Goal: Task Accomplishment & Management: Manage account settings

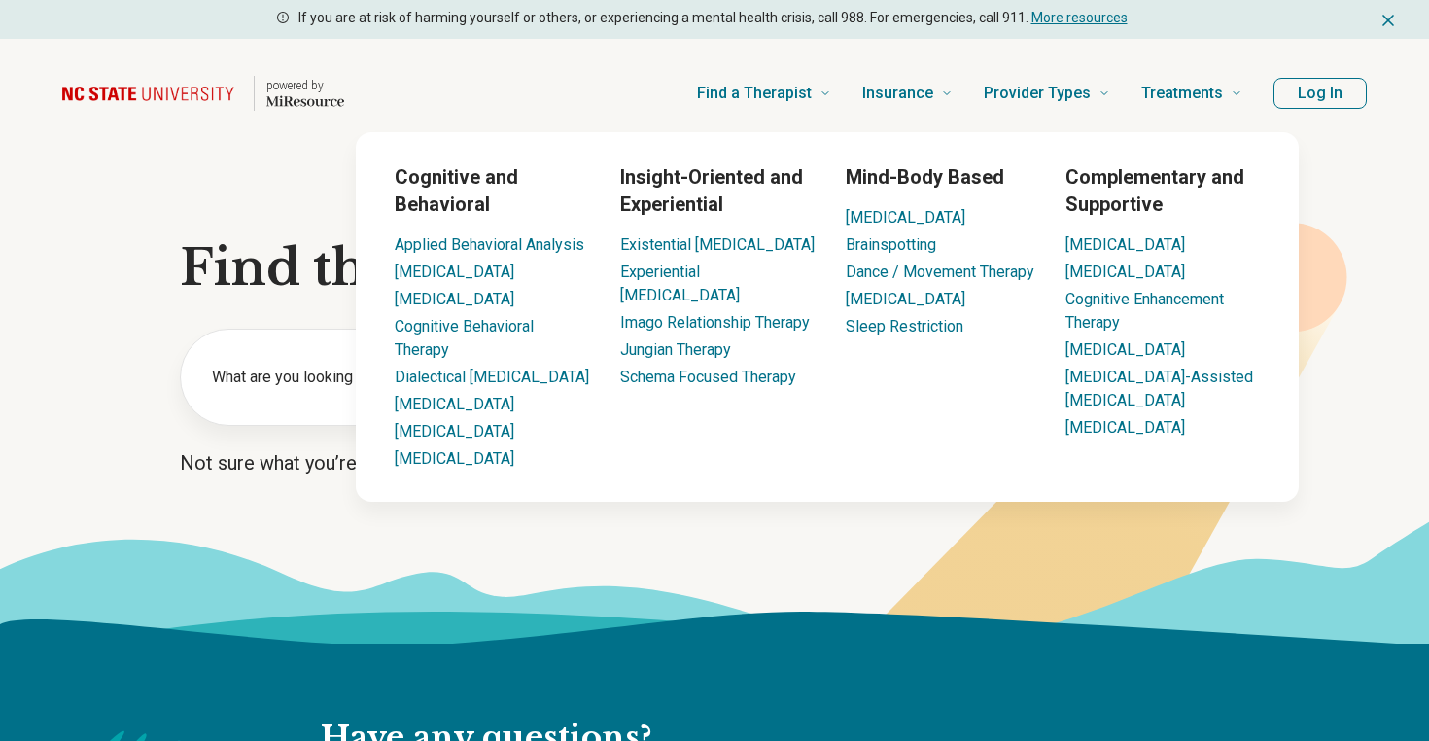
click at [1326, 79] on button "Log In" at bounding box center [1320, 93] width 93 height 31
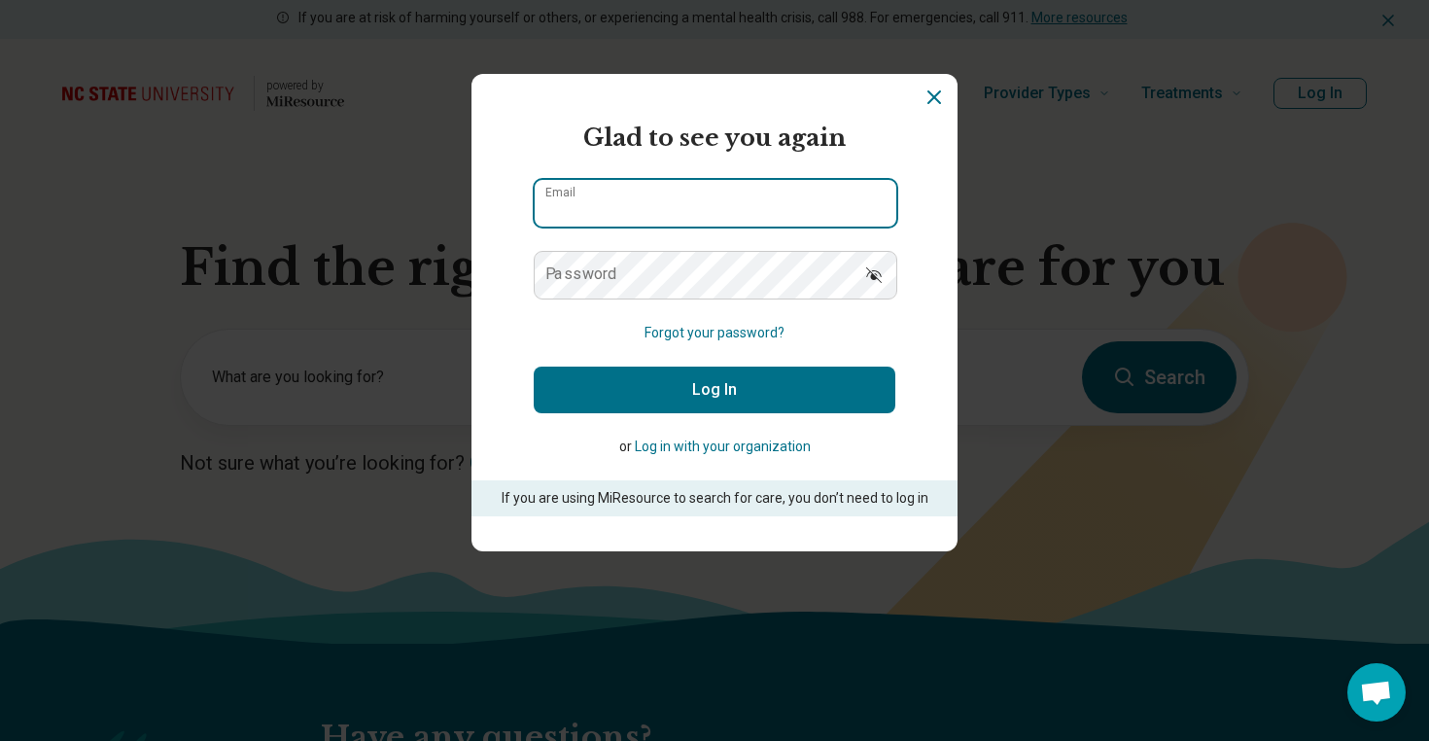
type input "**********"
click at [785, 203] on input "**********" at bounding box center [716, 203] width 362 height 47
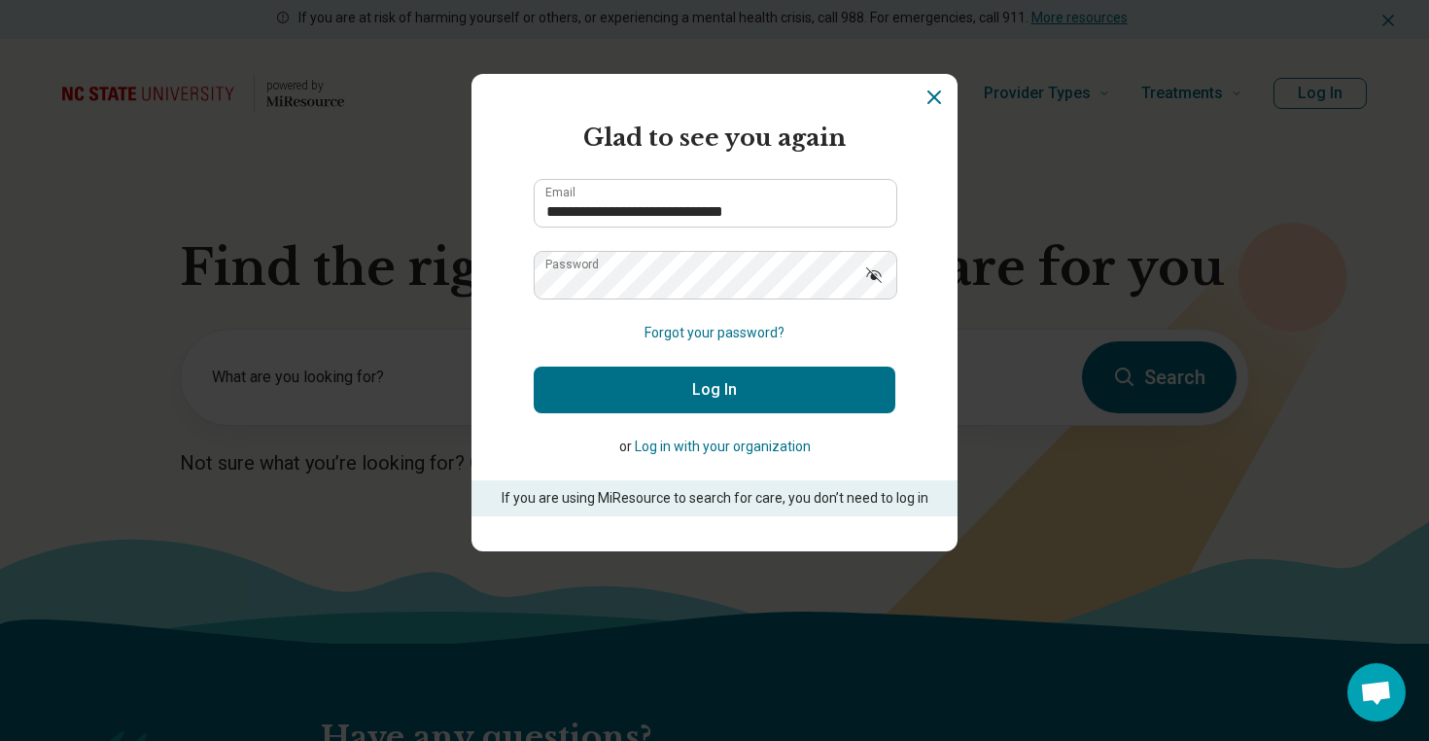
click at [585, 383] on button "Log In" at bounding box center [715, 390] width 362 height 47
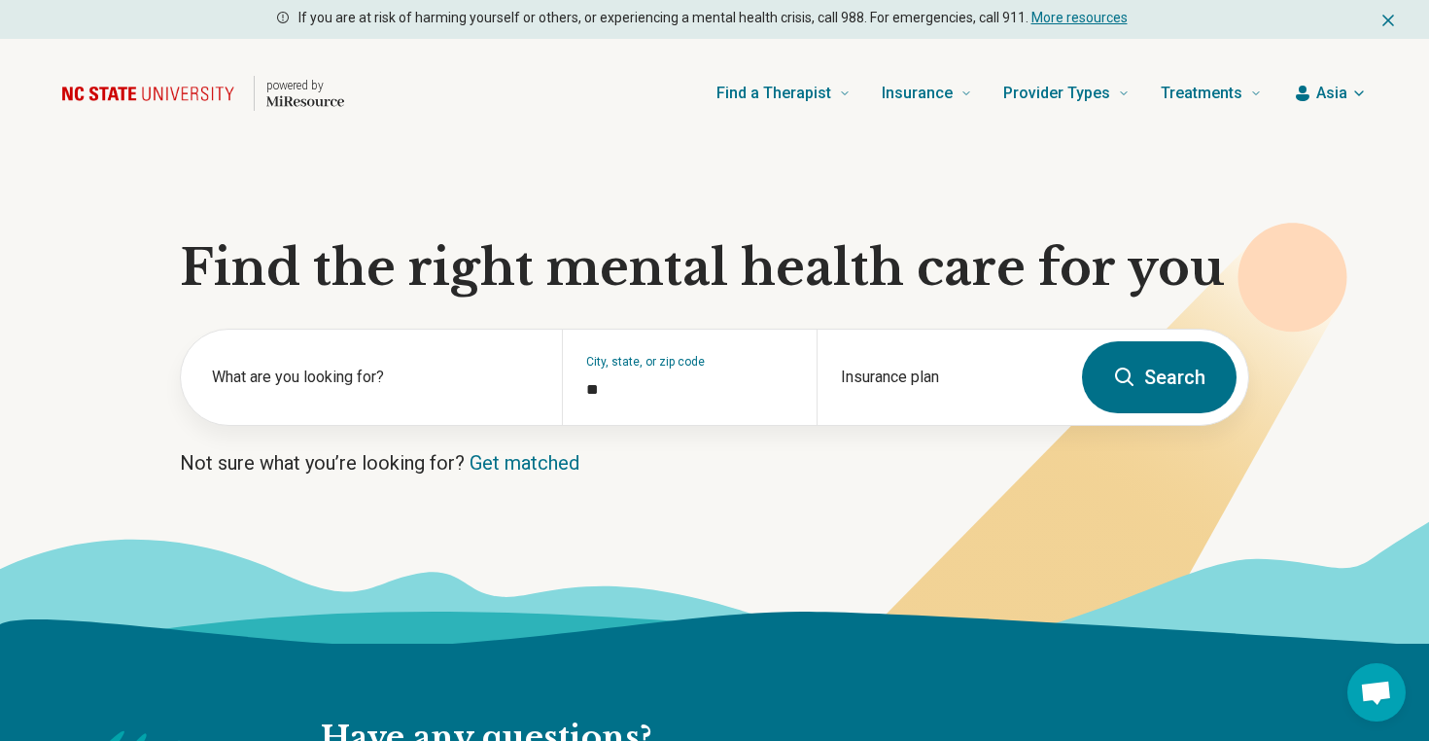
click at [1320, 97] on span "Asia" at bounding box center [1332, 93] width 31 height 23
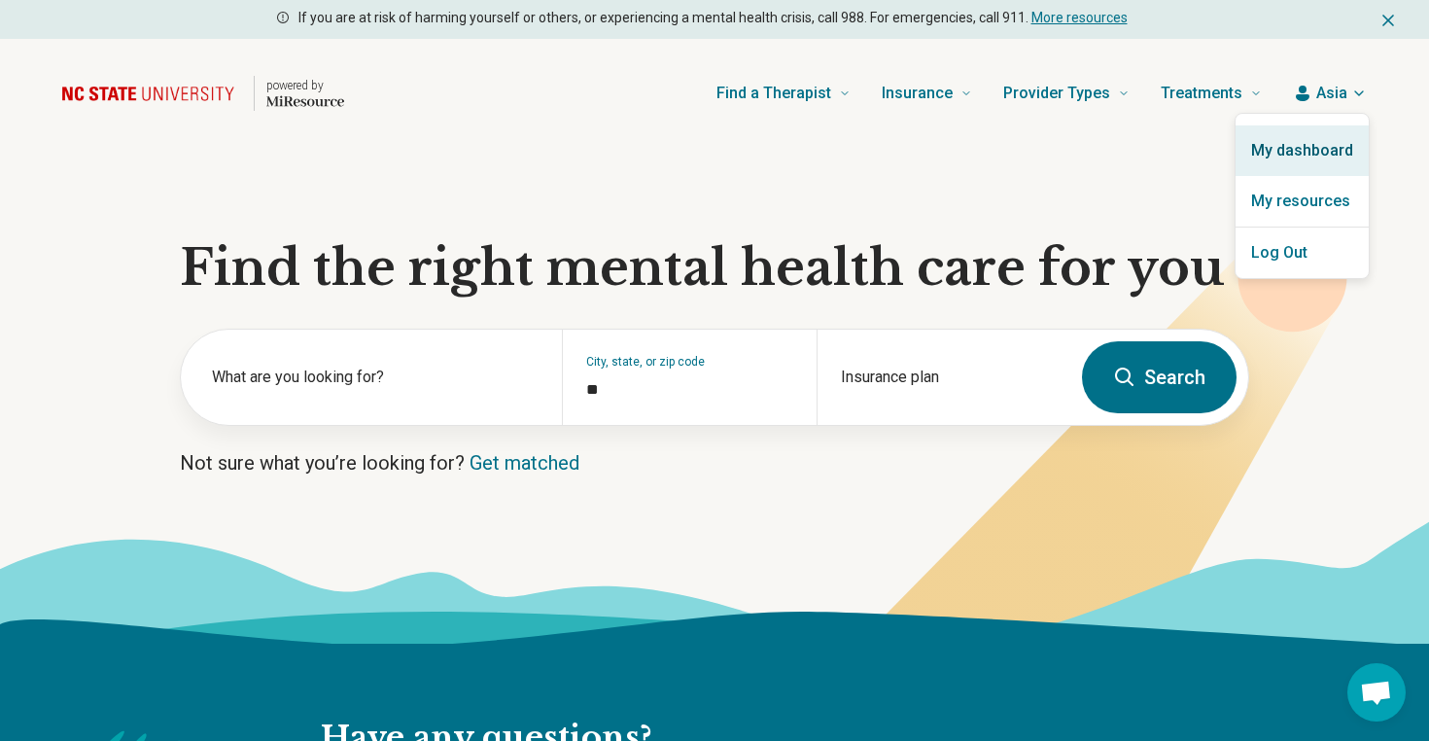
click at [1282, 147] on link "My dashboard" at bounding box center [1302, 150] width 133 height 51
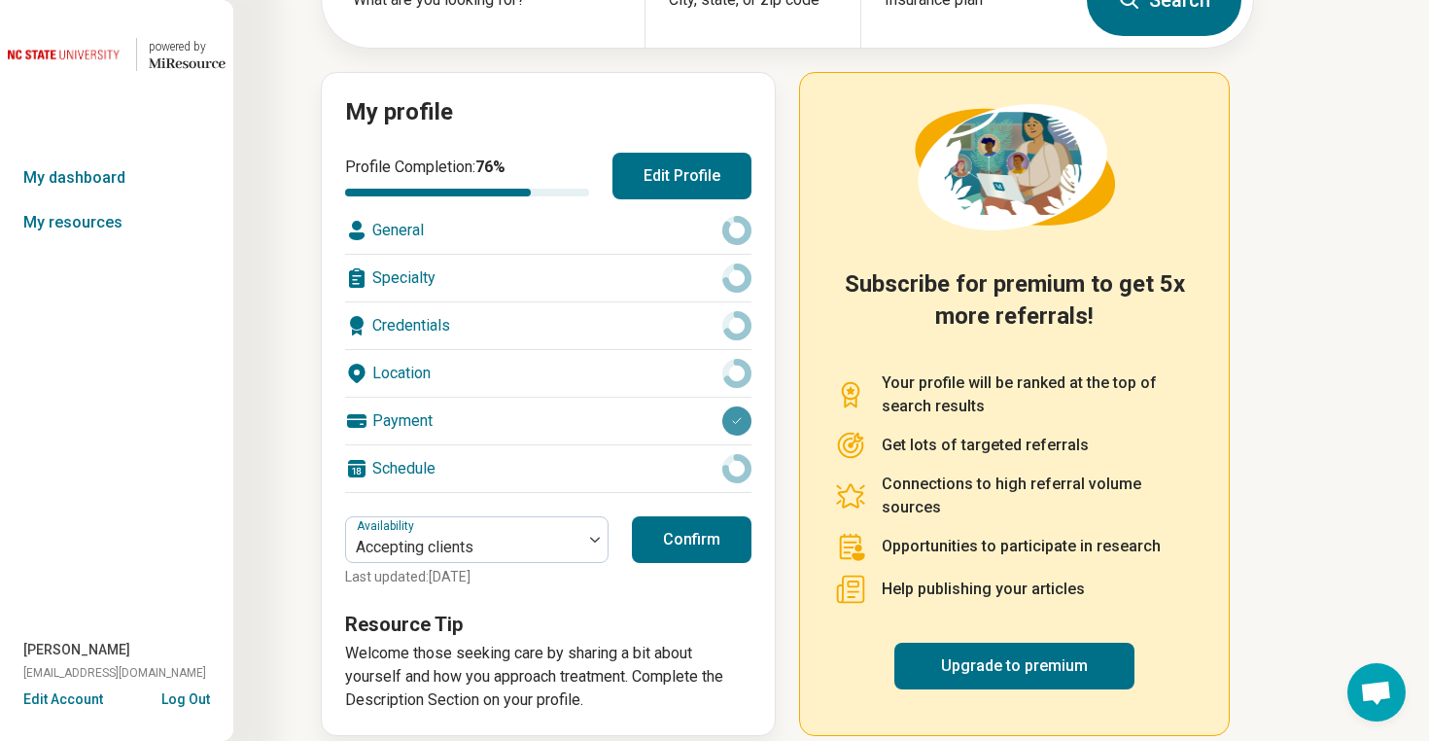
scroll to position [176, 0]
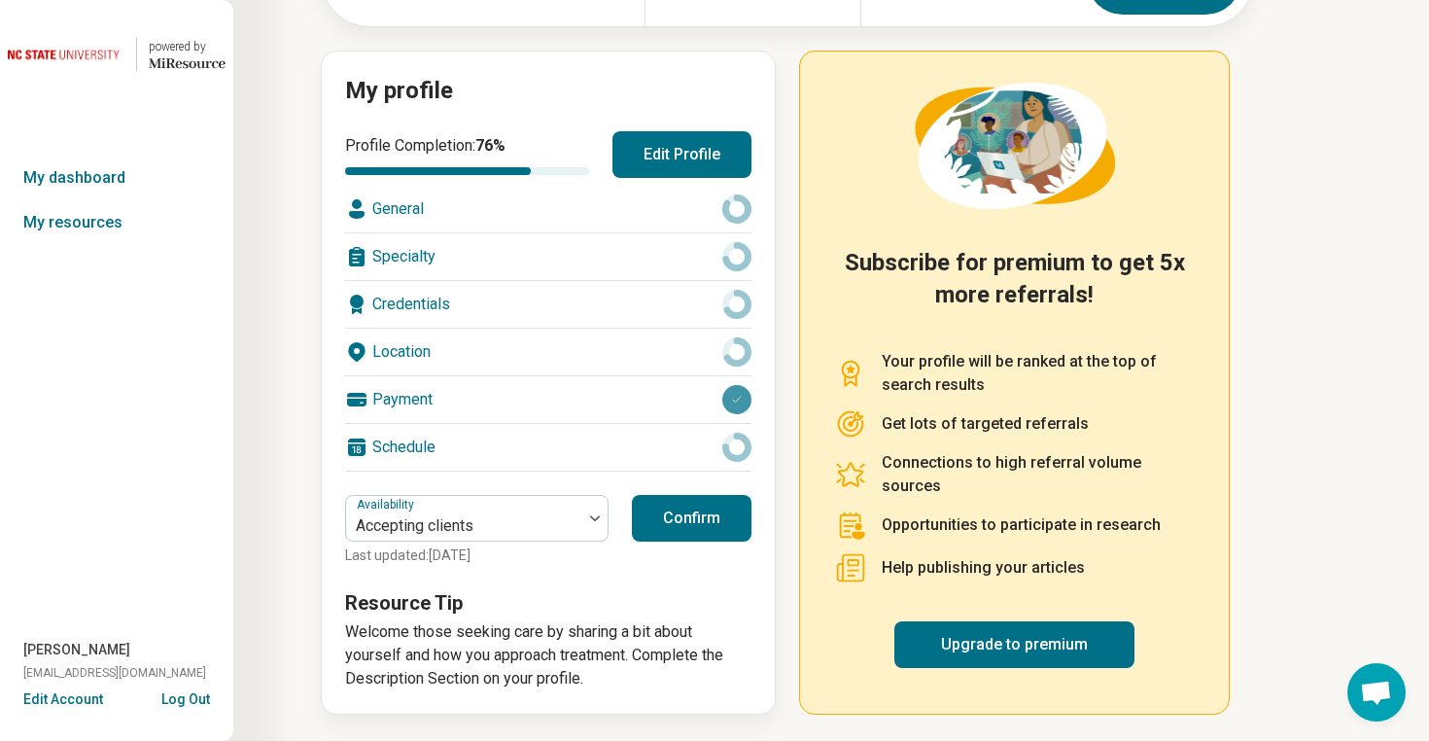
click at [709, 157] on button "Edit Profile" at bounding box center [682, 154] width 139 height 47
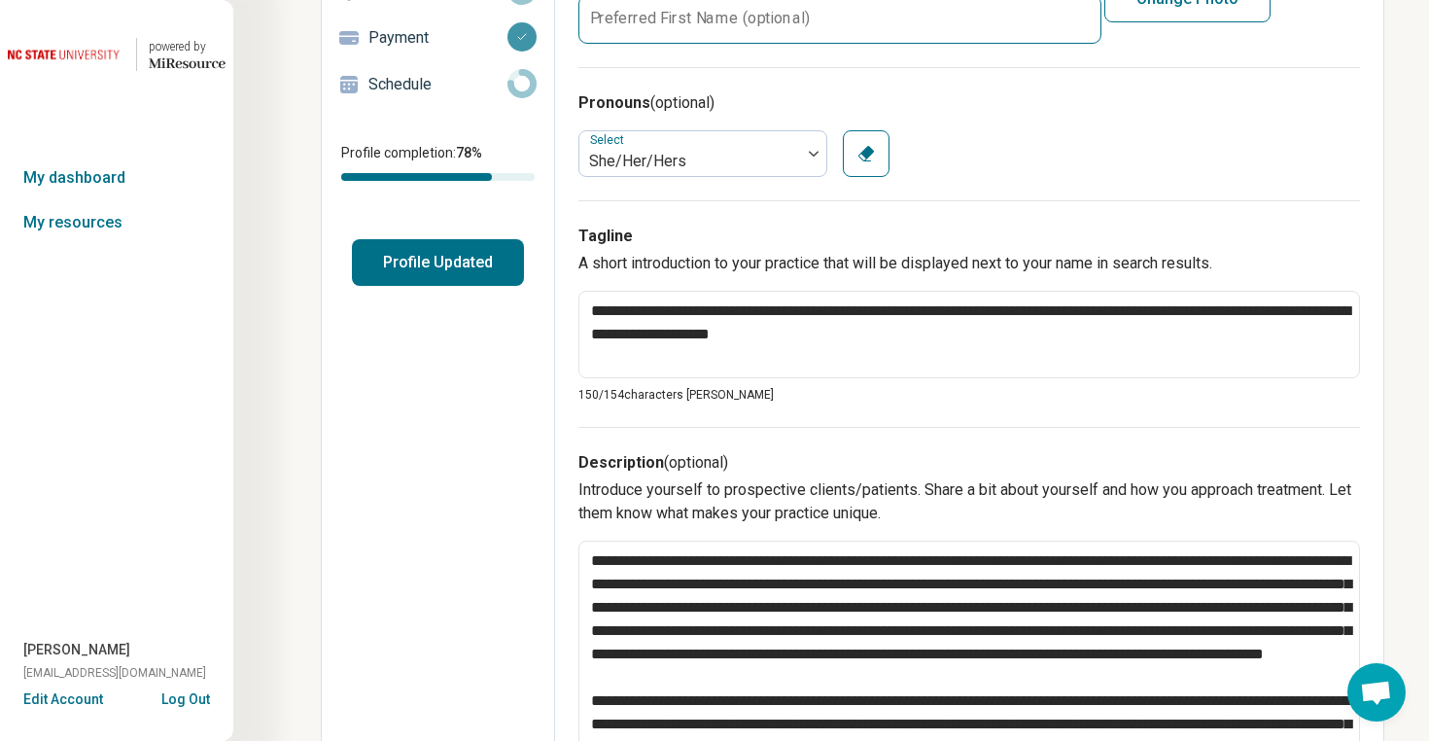
scroll to position [292, 0]
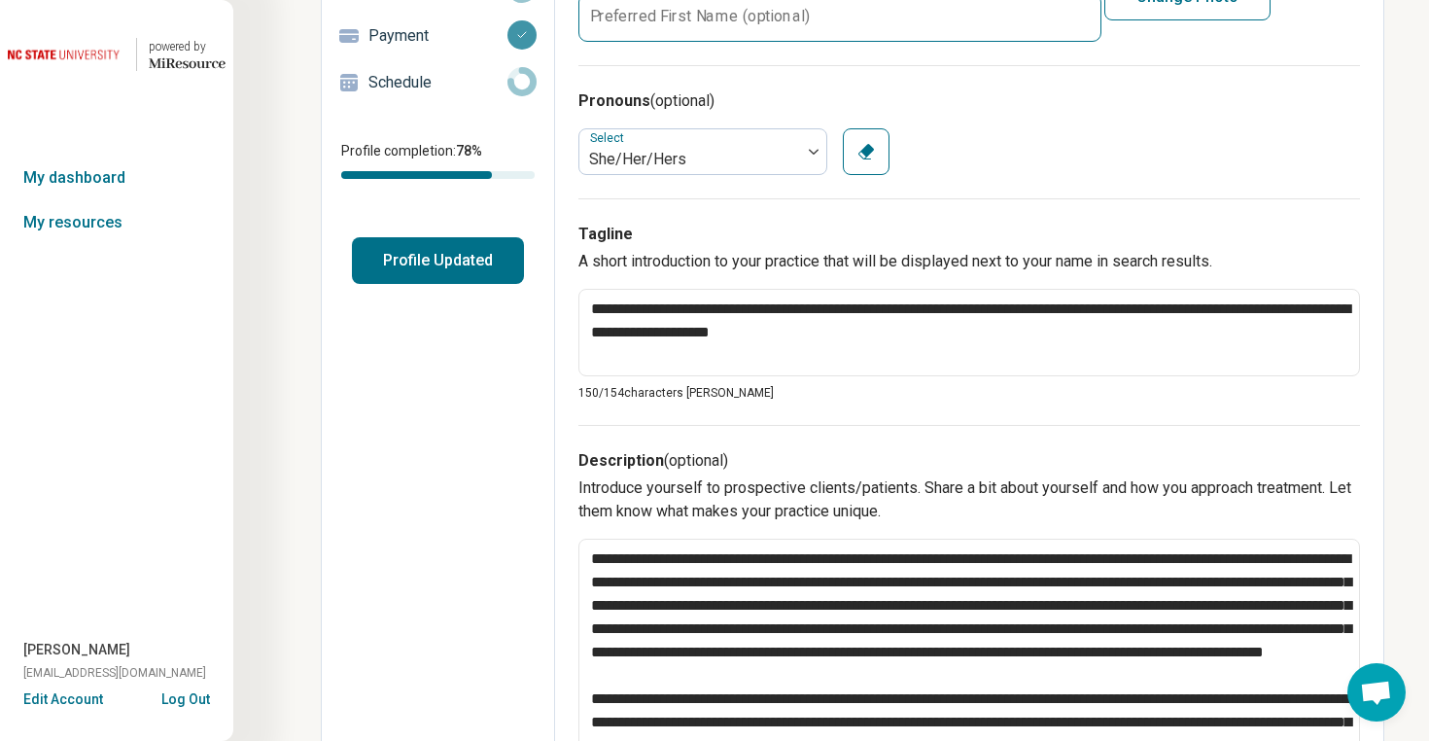
type textarea "*"
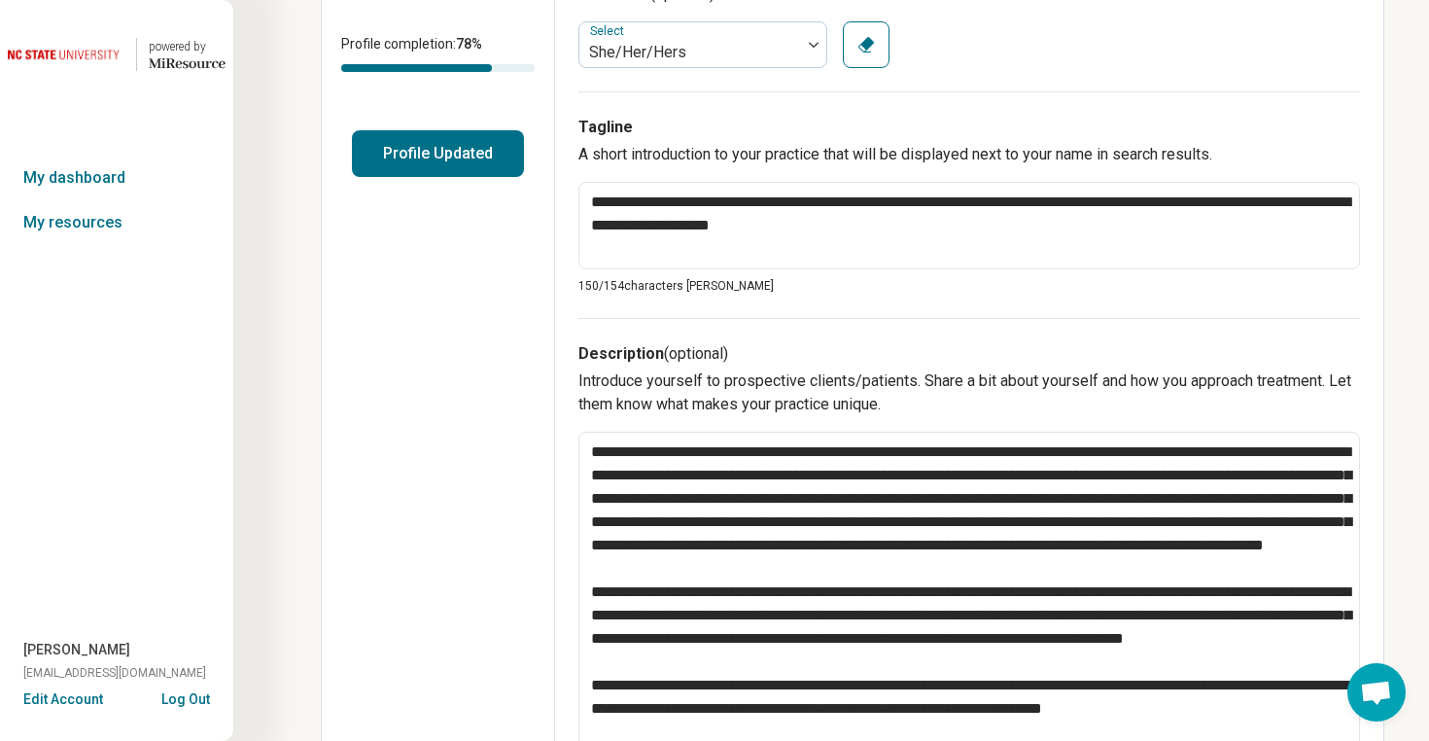
scroll to position [403, 0]
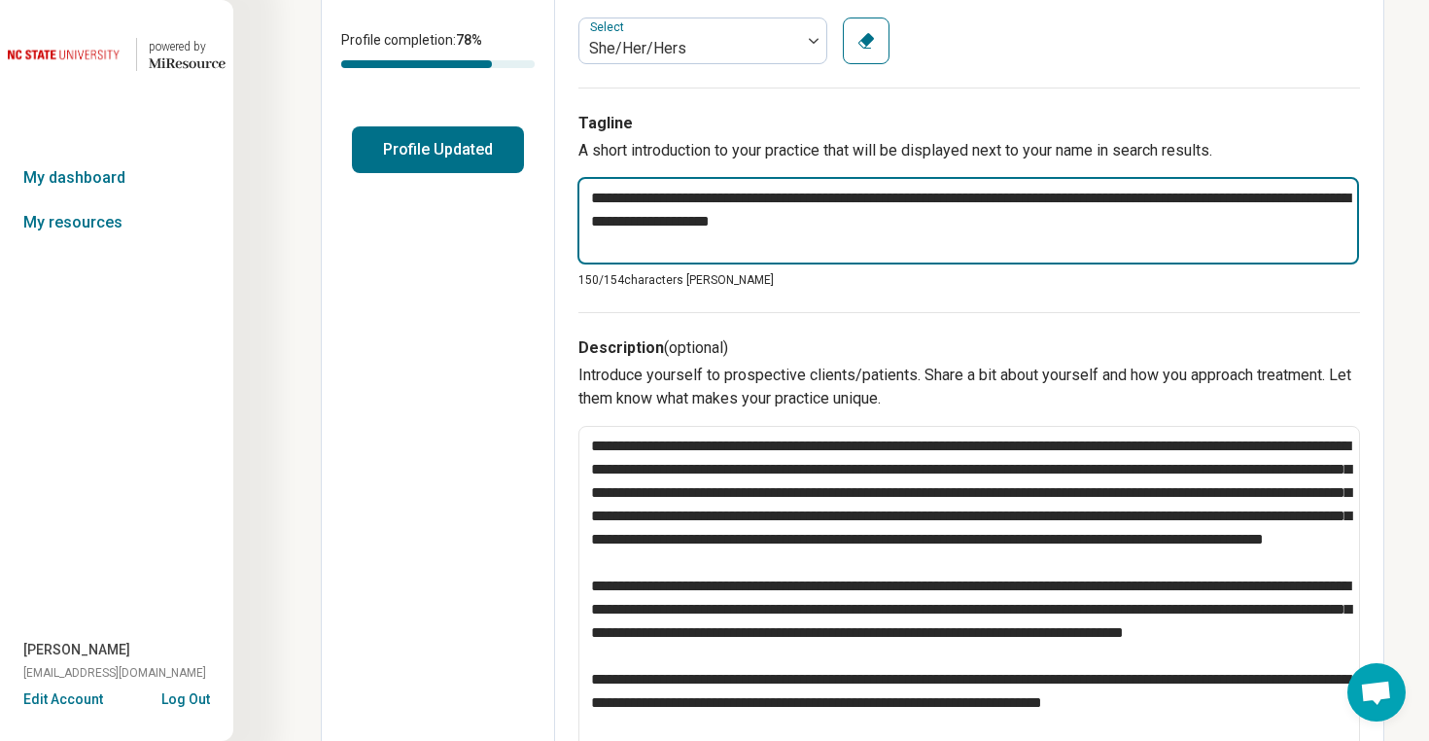
drag, startPoint x: 931, startPoint y: 216, endPoint x: 594, endPoint y: 166, distance: 340.1
click at [594, 166] on div "**********" at bounding box center [970, 200] width 782 height 225
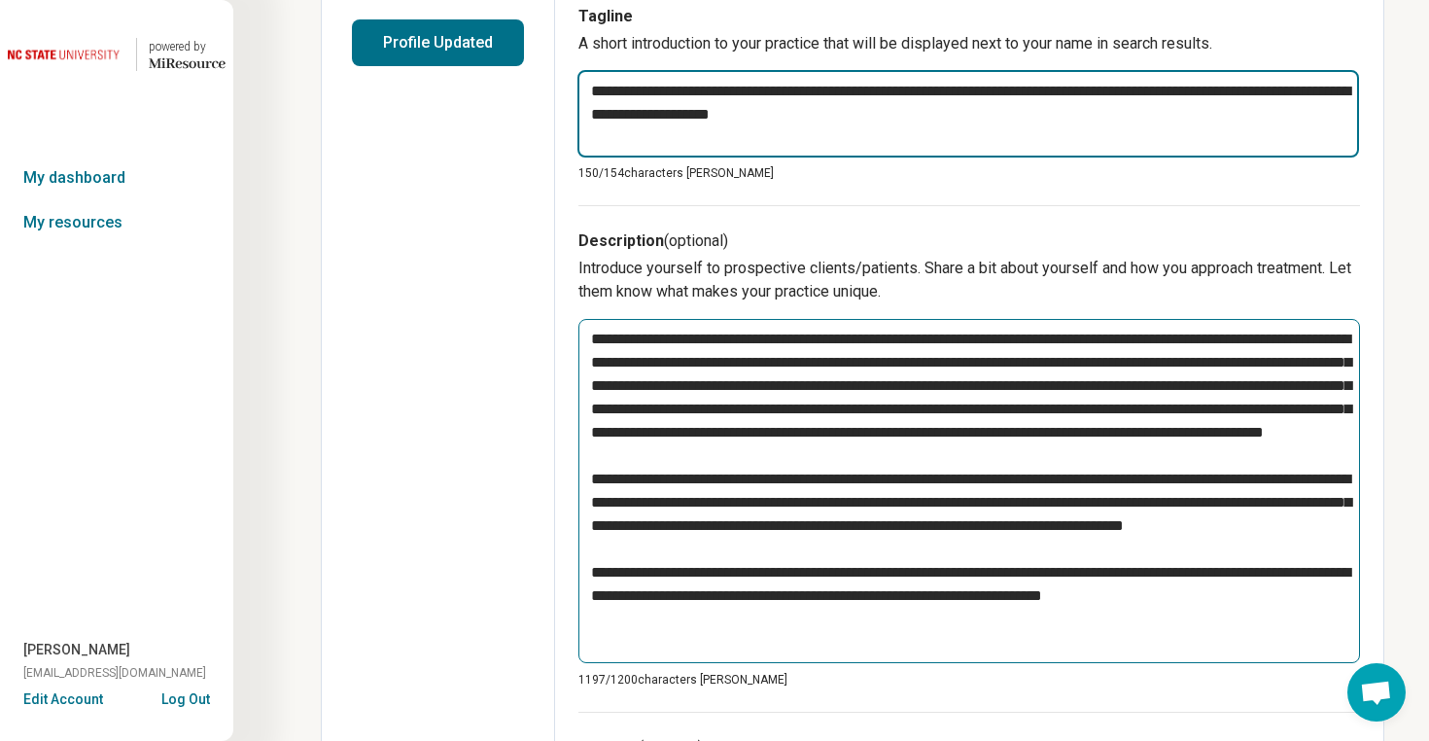
scroll to position [523, 0]
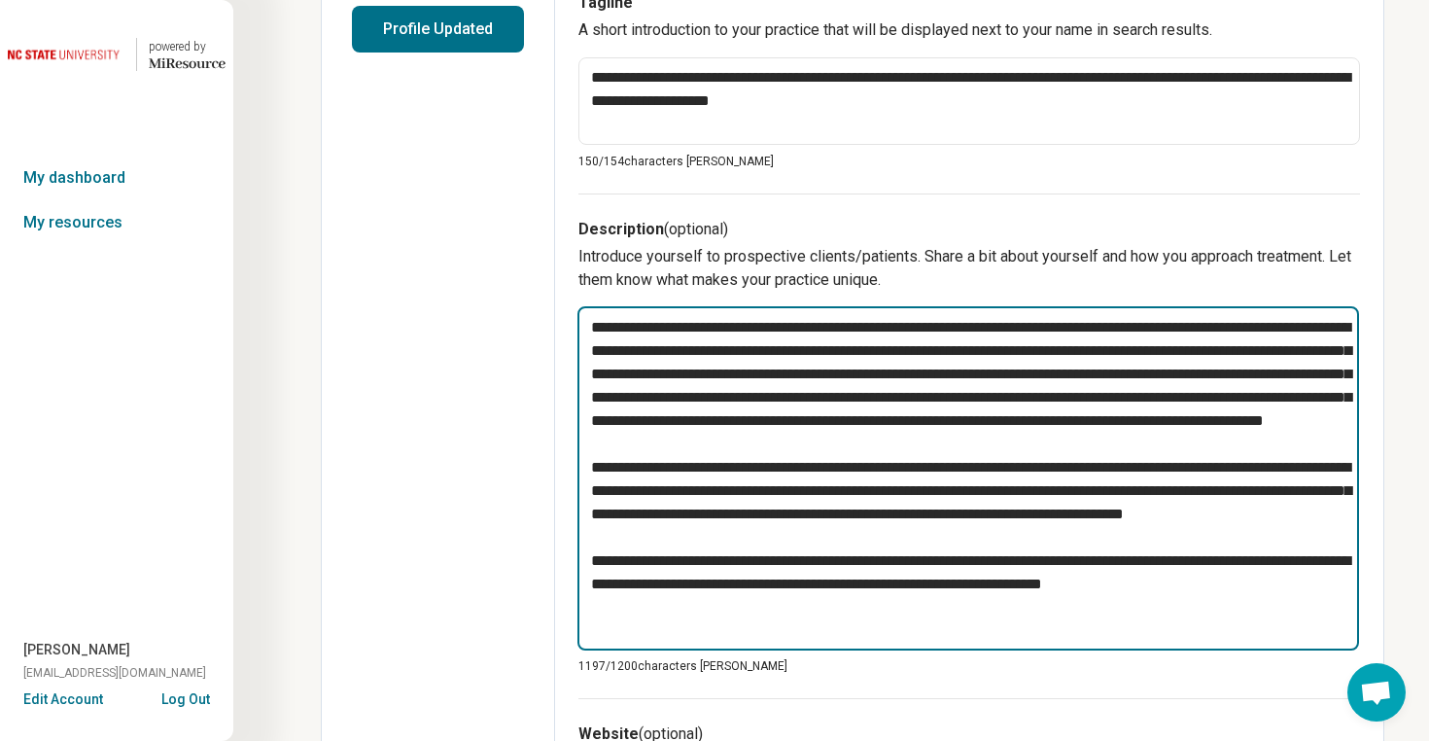
drag, startPoint x: 682, startPoint y: 329, endPoint x: 698, endPoint y: 391, distance: 64.4
click at [698, 391] on textarea at bounding box center [969, 478] width 782 height 344
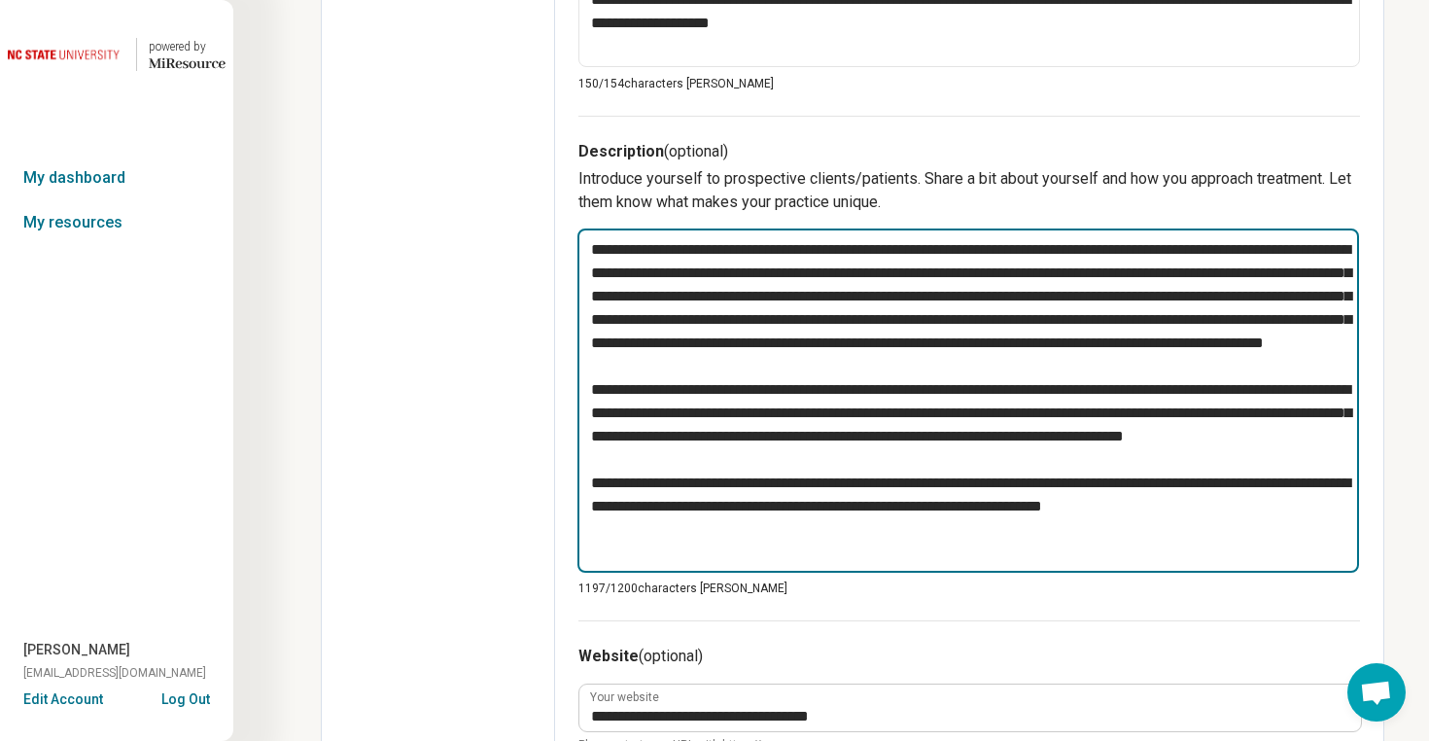
scroll to position [615, 0]
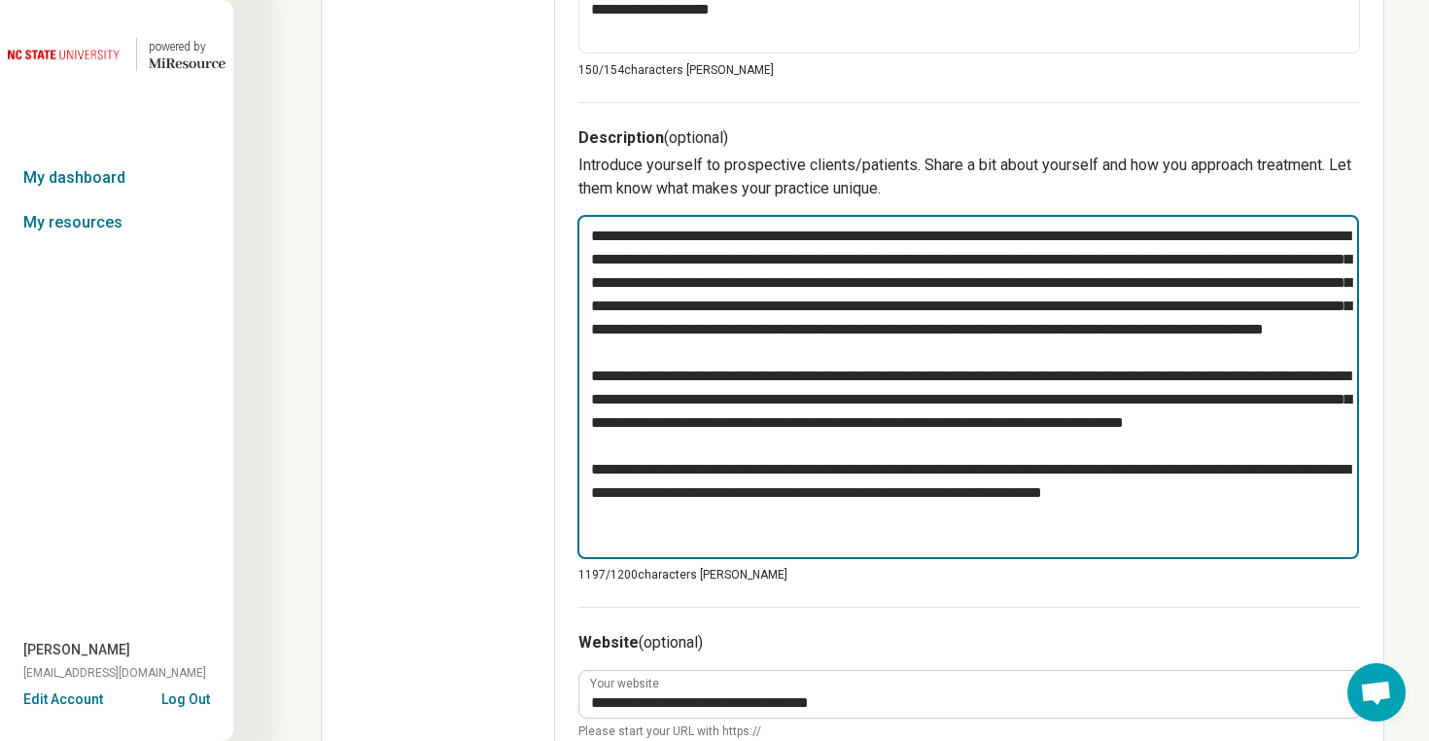
click at [832, 325] on textarea at bounding box center [969, 387] width 782 height 344
drag, startPoint x: 832, startPoint y: 325, endPoint x: 1001, endPoint y: 370, distance: 174.3
click at [1001, 370] on textarea at bounding box center [969, 387] width 782 height 344
click at [878, 360] on textarea at bounding box center [969, 387] width 782 height 344
click at [827, 325] on textarea at bounding box center [969, 387] width 782 height 344
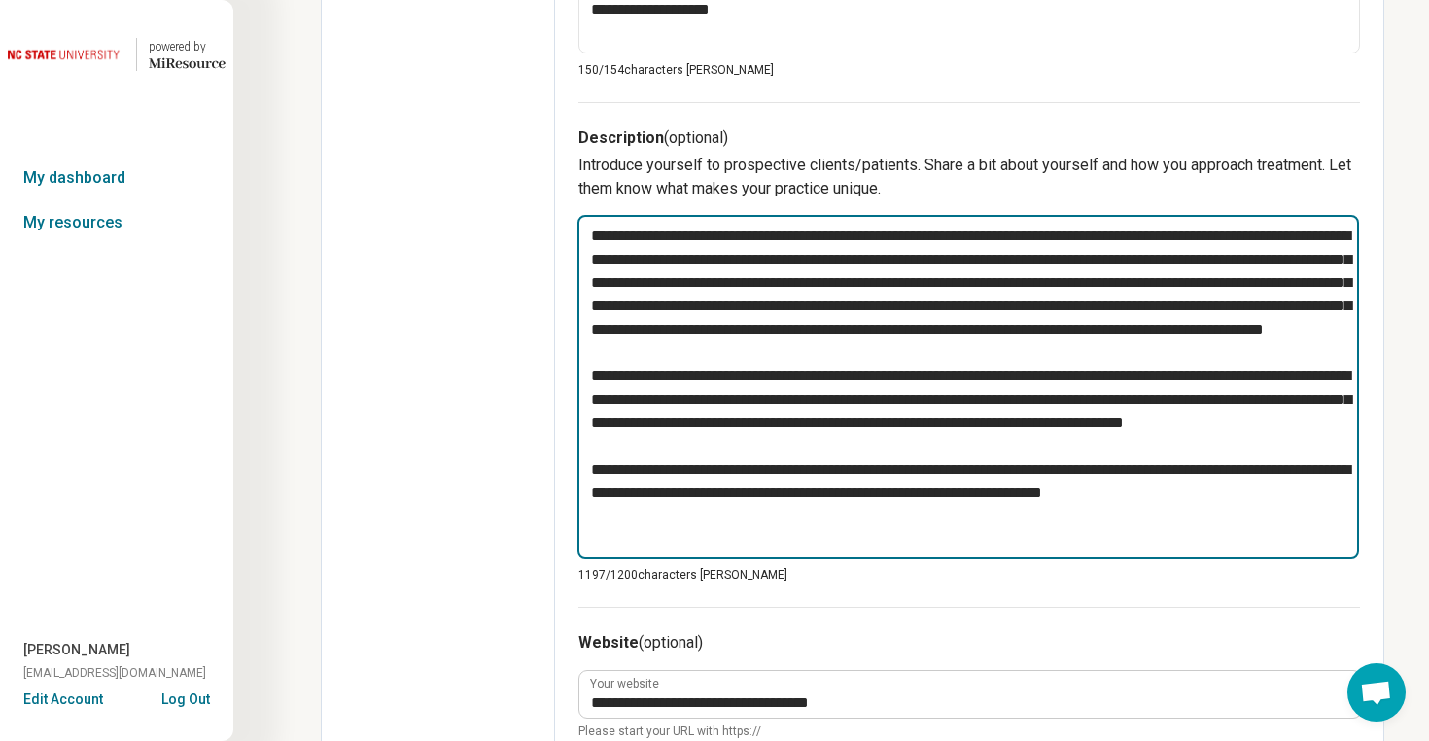
drag, startPoint x: 827, startPoint y: 325, endPoint x: 1075, endPoint y: 367, distance: 252.4
click at [1075, 367] on textarea at bounding box center [969, 387] width 782 height 344
click at [693, 307] on textarea at bounding box center [969, 387] width 782 height 344
drag, startPoint x: 693, startPoint y: 307, endPoint x: 1240, endPoint y: 348, distance: 548.0
click at [1240, 348] on textarea at bounding box center [969, 387] width 782 height 344
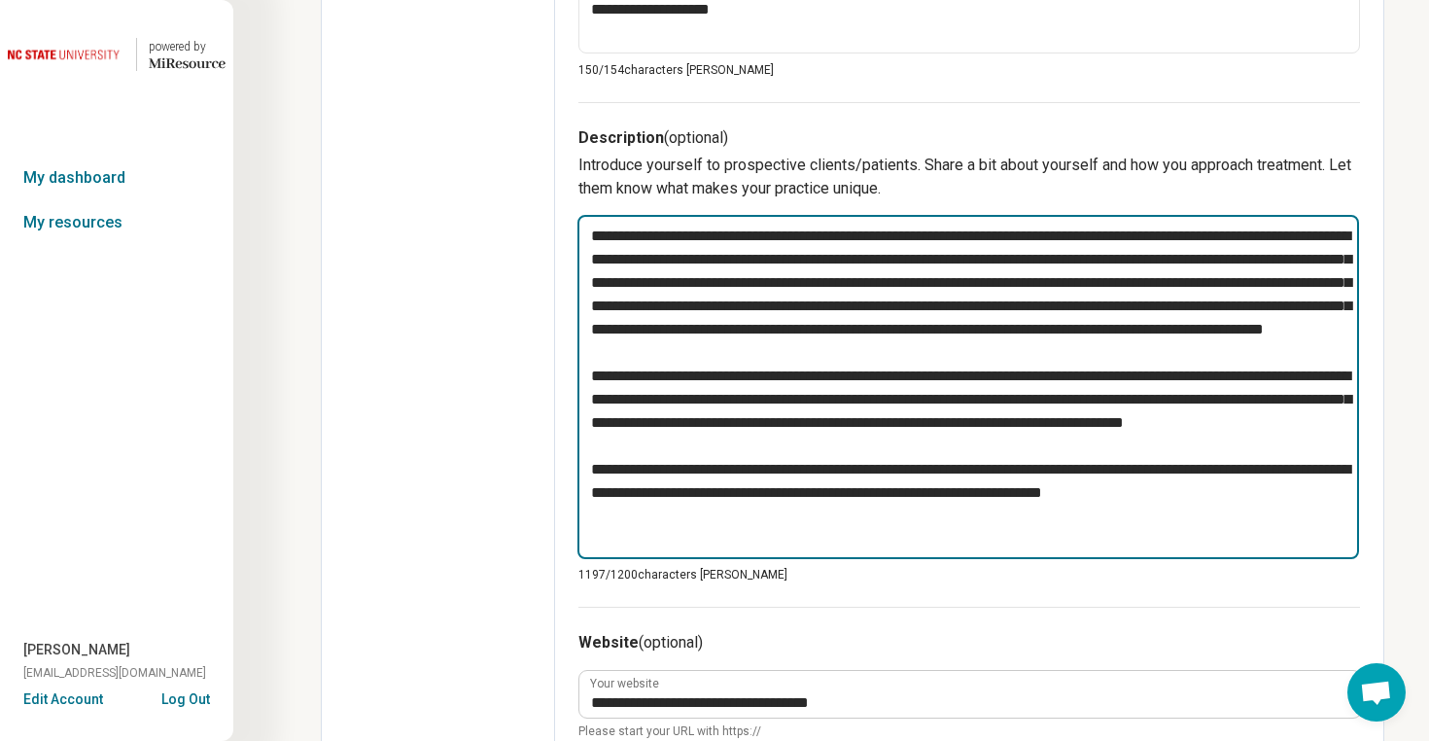
click at [896, 370] on textarea at bounding box center [969, 387] width 782 height 344
drag, startPoint x: 825, startPoint y: 325, endPoint x: 1125, endPoint y: 376, distance: 304.8
click at [1125, 376] on textarea at bounding box center [969, 387] width 782 height 344
click at [809, 458] on textarea at bounding box center [969, 387] width 782 height 344
drag, startPoint x: 757, startPoint y: 459, endPoint x: 587, endPoint y: 382, distance: 185.8
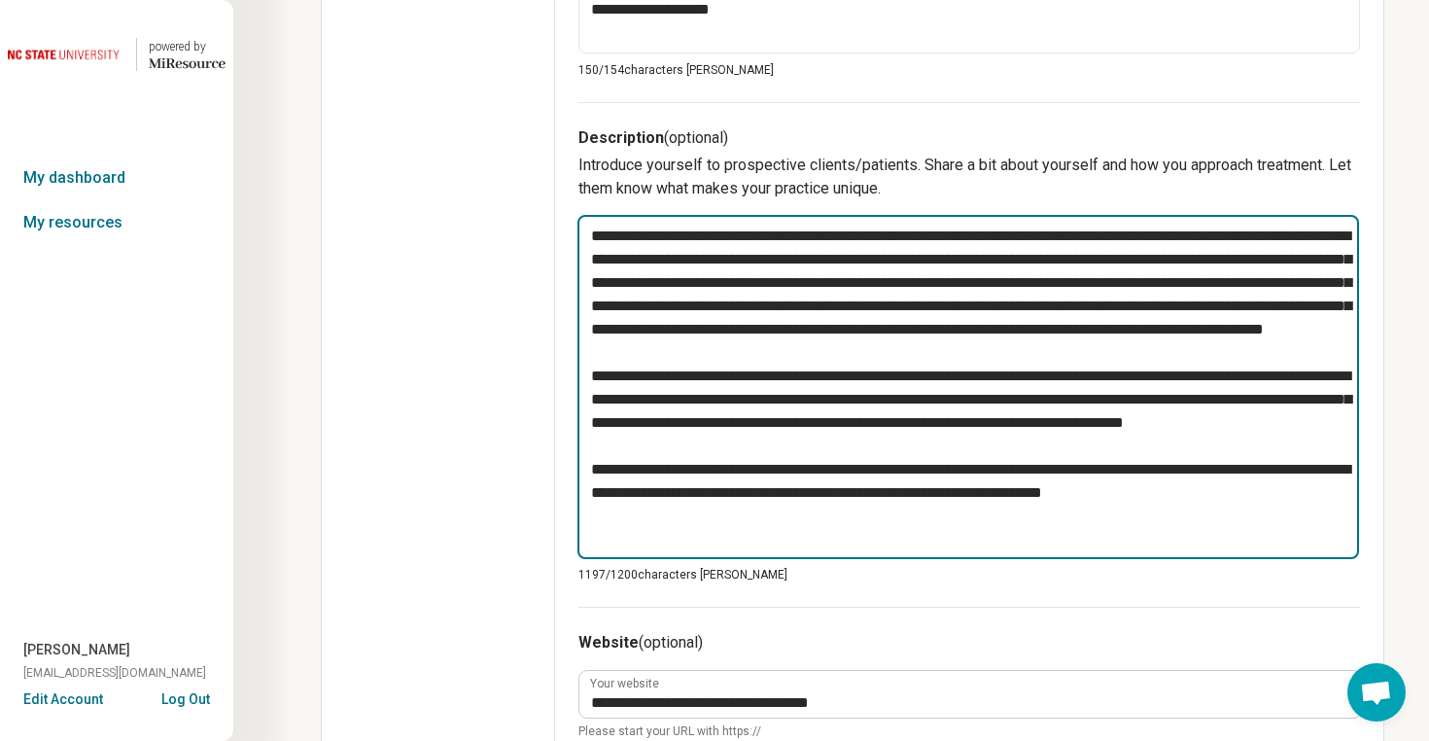
click at [587, 382] on textarea at bounding box center [969, 387] width 782 height 344
click at [845, 488] on textarea at bounding box center [969, 387] width 782 height 344
drag, startPoint x: 1134, startPoint y: 423, endPoint x: 637, endPoint y: 447, distance: 497.5
click at [637, 447] on textarea at bounding box center [969, 387] width 782 height 344
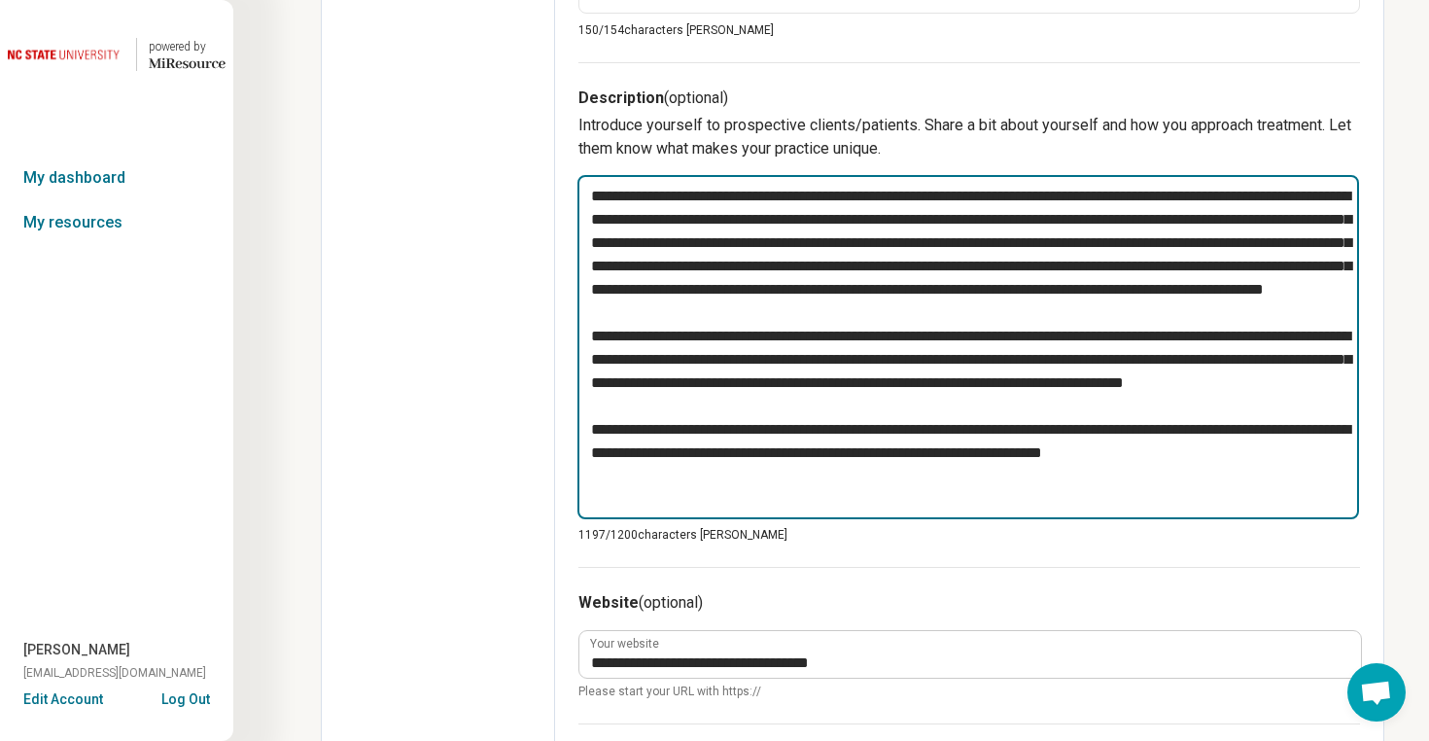
scroll to position [674, 0]
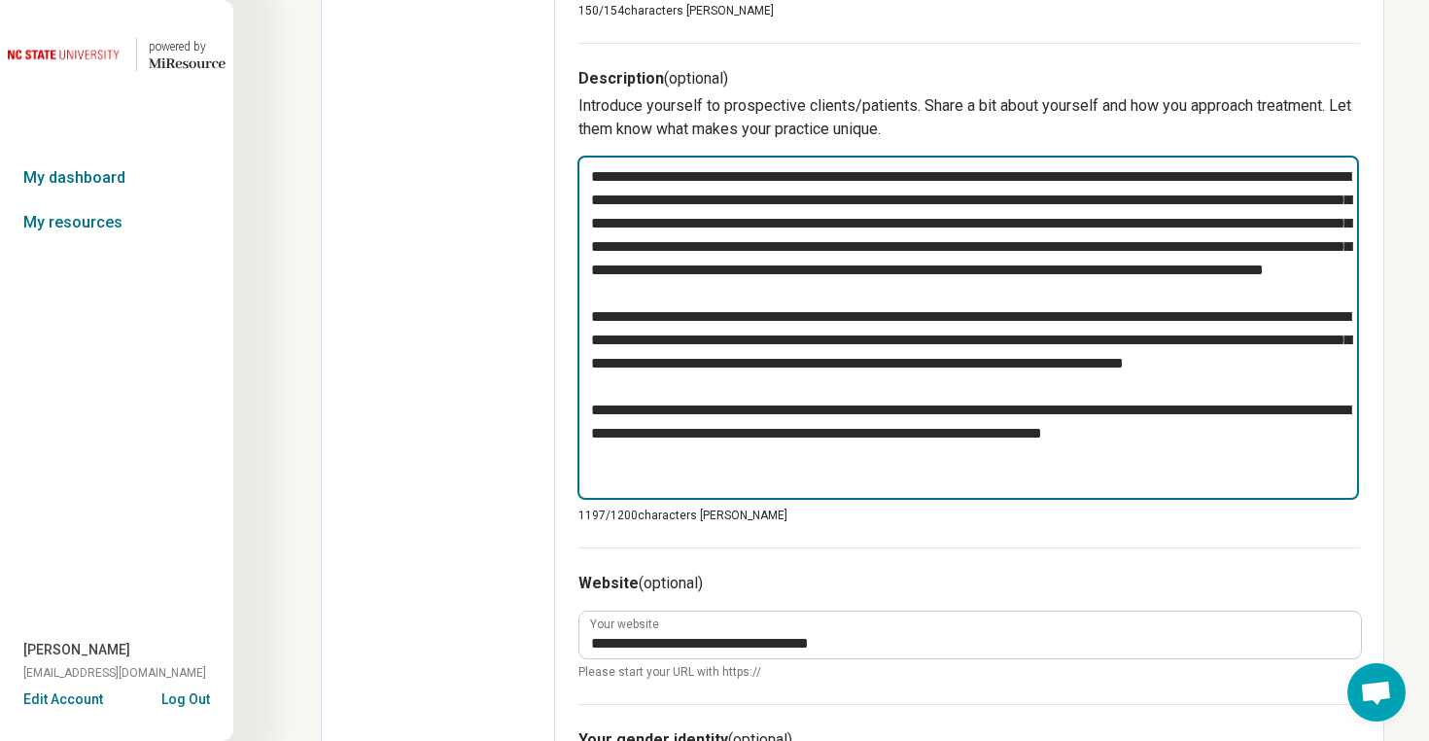
click at [1216, 475] on textarea at bounding box center [969, 328] width 782 height 344
drag, startPoint x: 1216, startPoint y: 475, endPoint x: 743, endPoint y: 460, distance: 473.8
click at [743, 460] on textarea at bounding box center [969, 328] width 782 height 344
click at [864, 378] on textarea at bounding box center [969, 328] width 782 height 344
drag, startPoint x: 640, startPoint y: 388, endPoint x: 722, endPoint y: 405, distance: 84.5
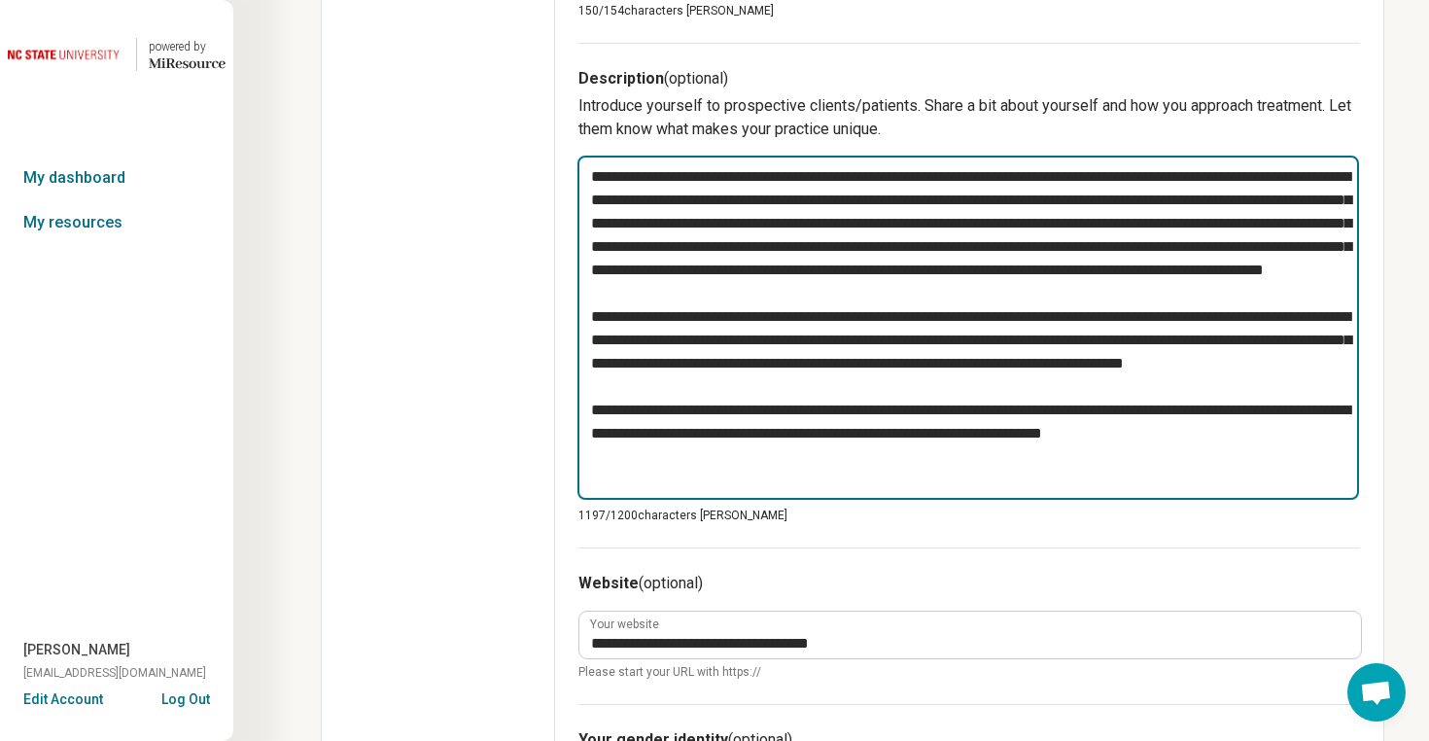
click at [722, 405] on textarea at bounding box center [969, 328] width 782 height 344
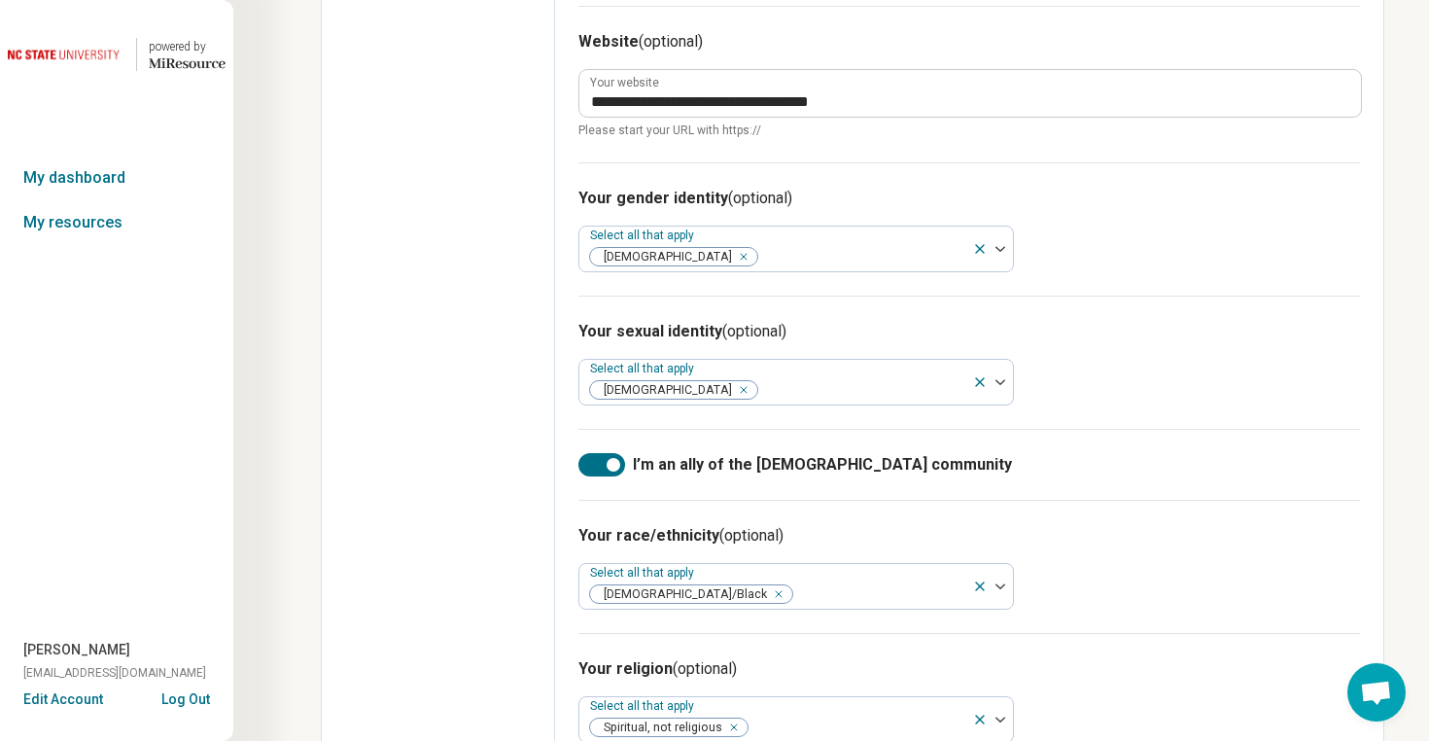
scroll to position [1235, 0]
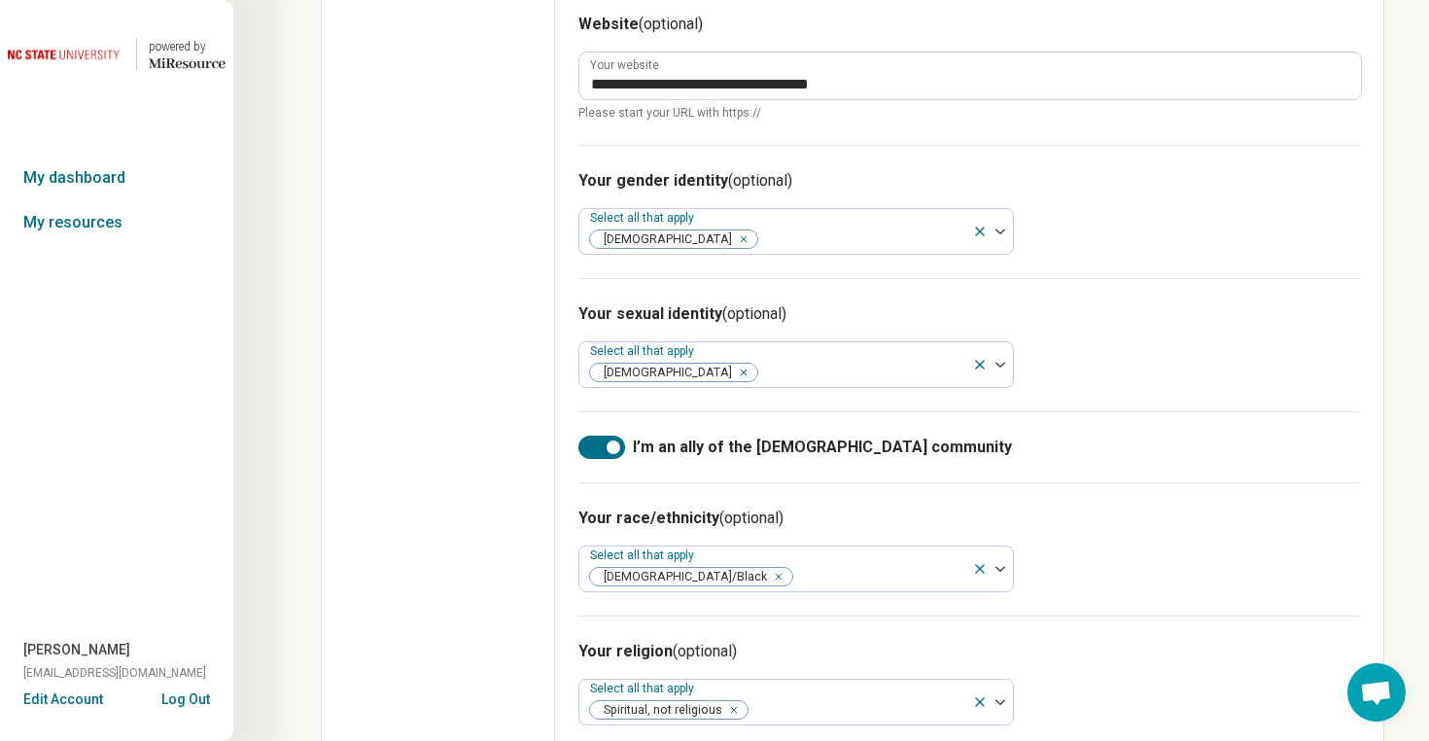
click at [1101, 180] on h3 "Your gender identity (optional)" at bounding box center [970, 180] width 782 height 23
